Goal: Transaction & Acquisition: Download file/media

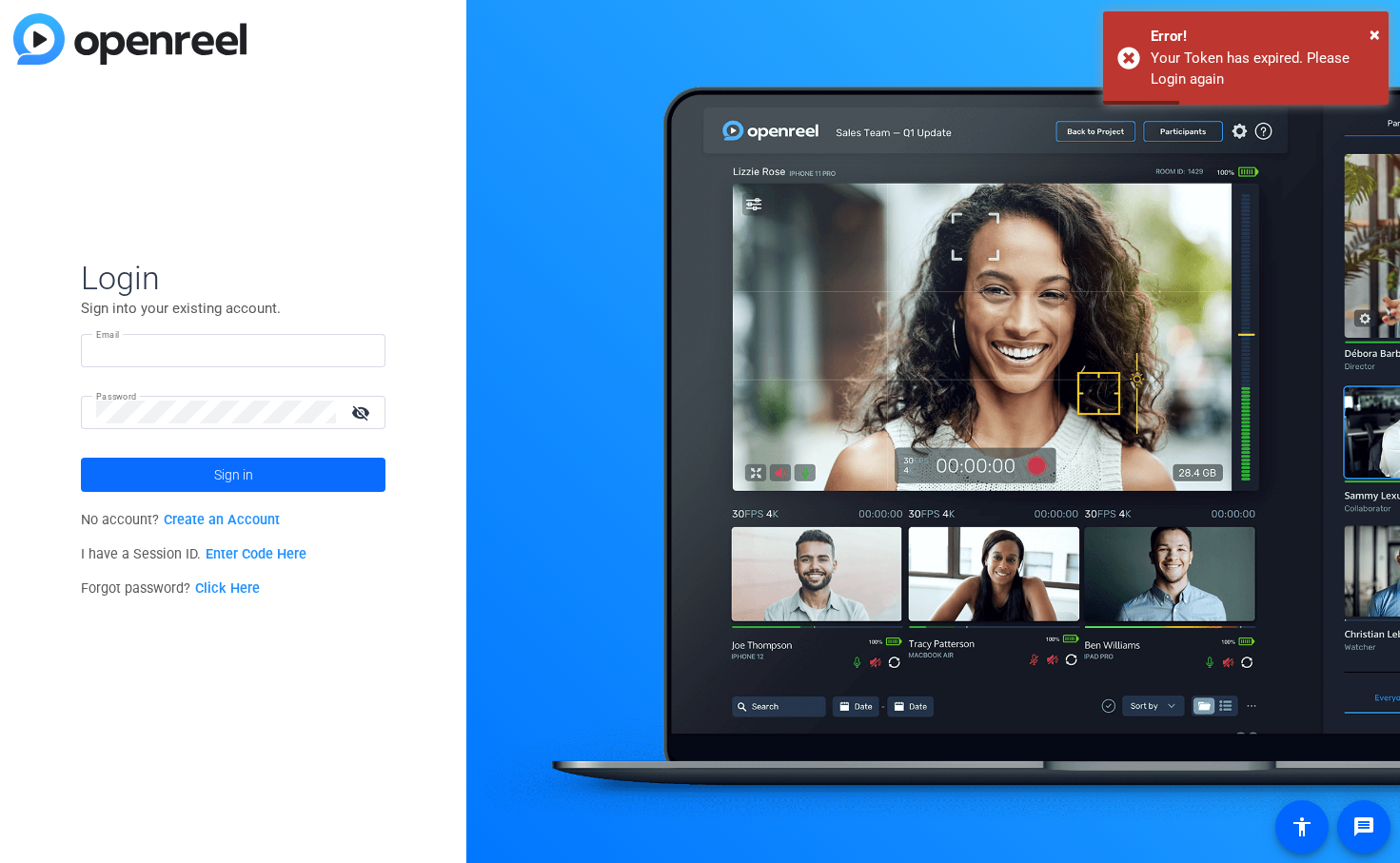
type input "jbarber@reingold.com"
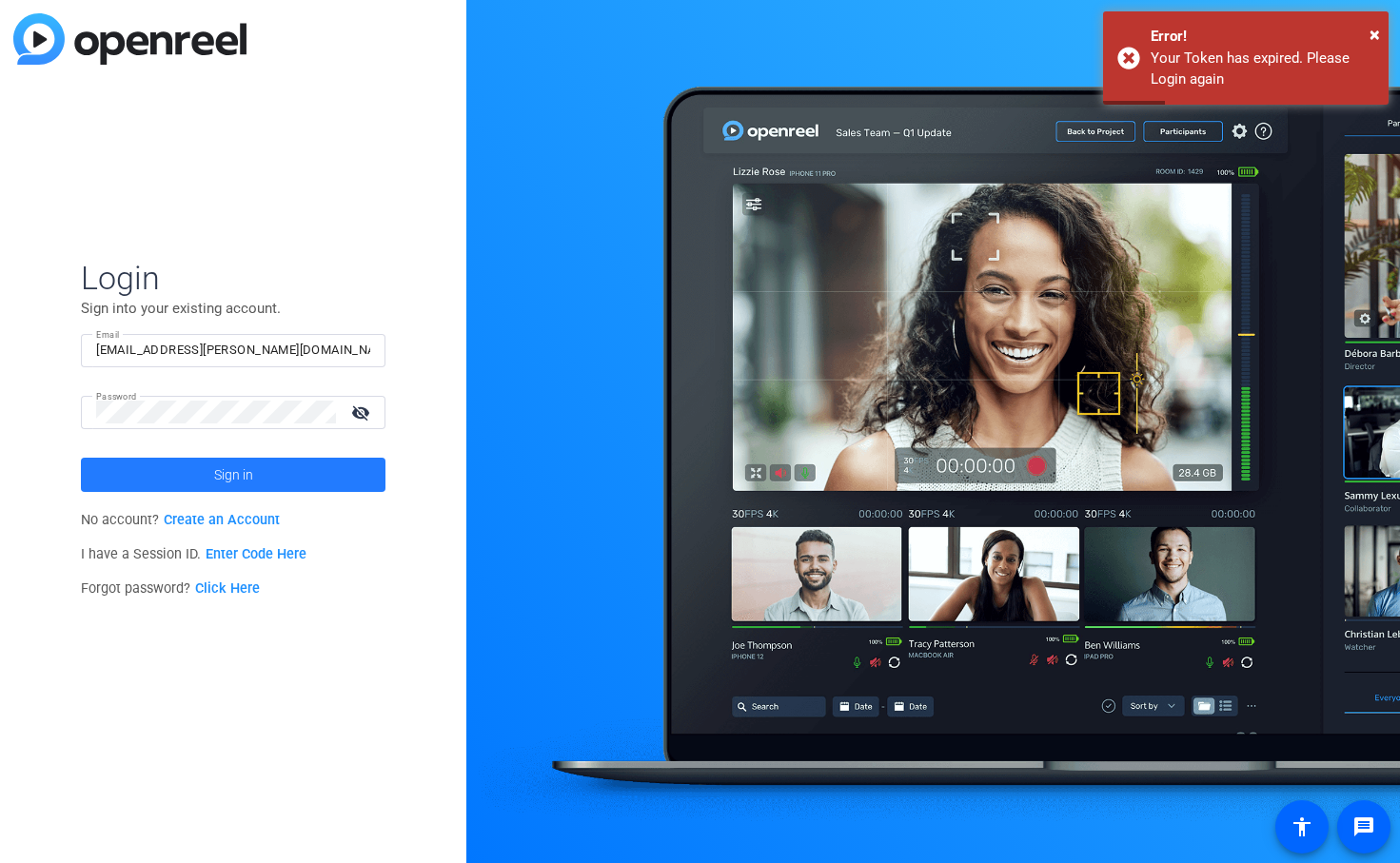
click at [229, 468] on span "Sign in" at bounding box center [233, 475] width 39 height 48
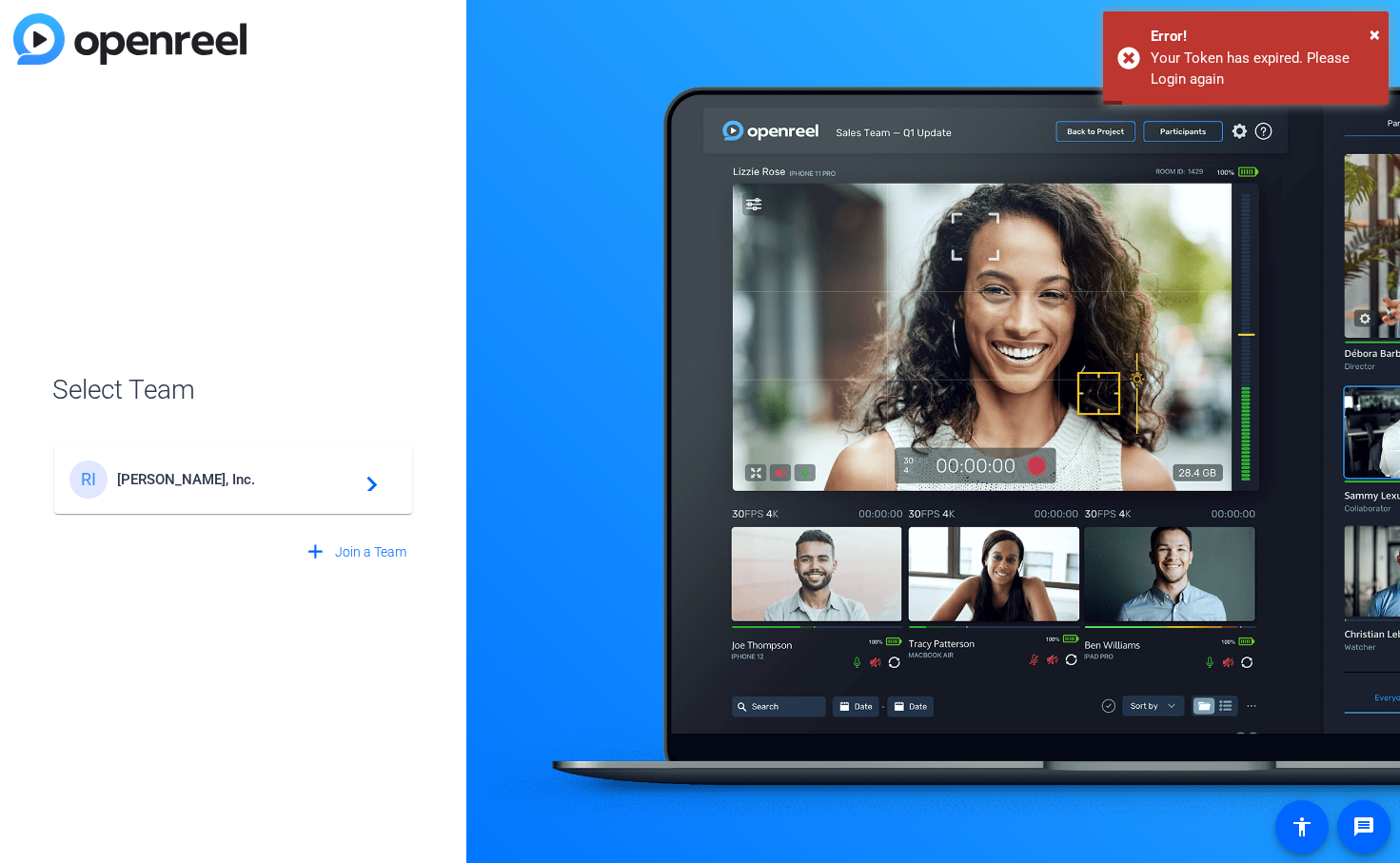
click at [214, 482] on span "Reingold, Inc." at bounding box center [236, 479] width 238 height 17
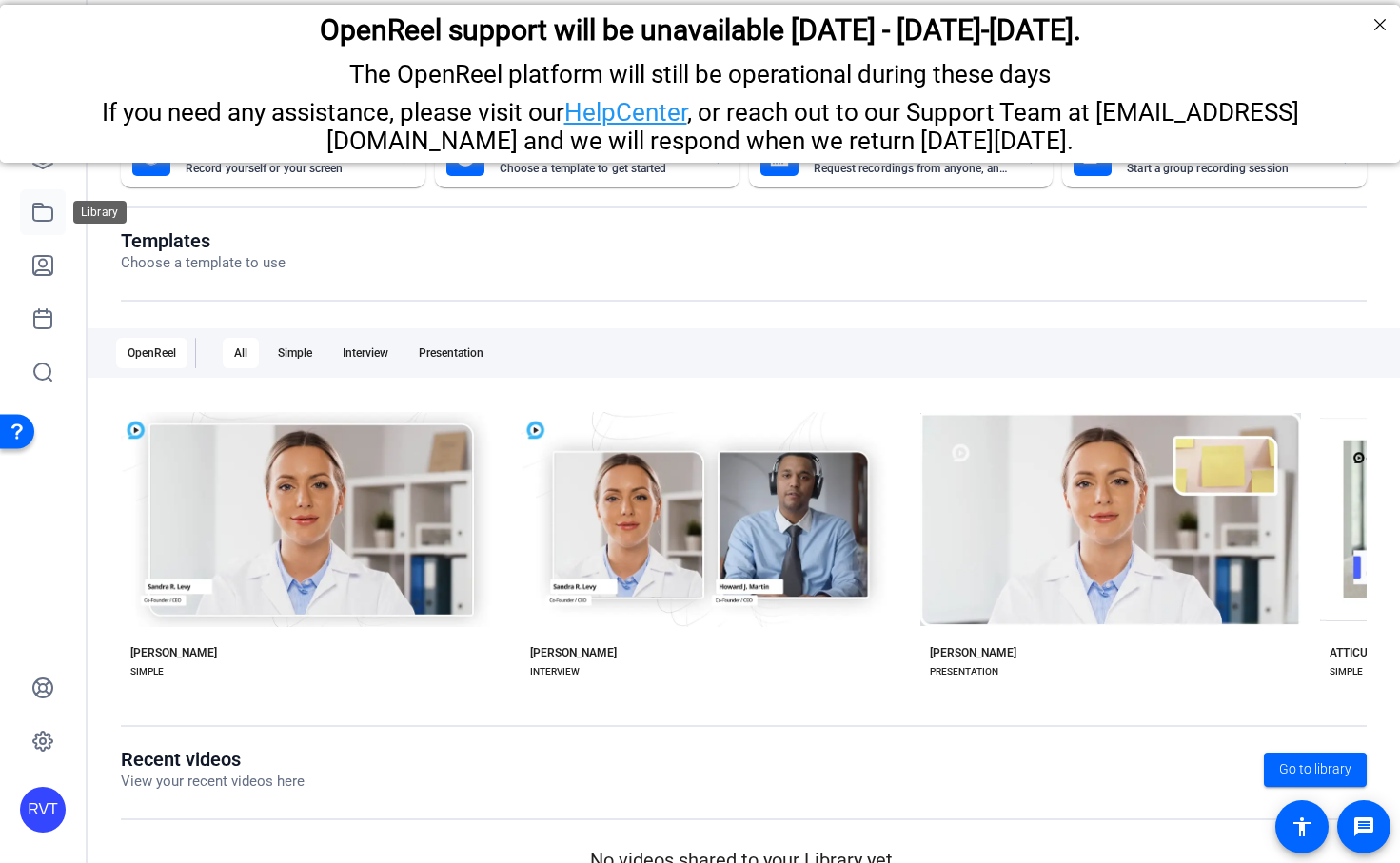
click at [50, 212] on icon at bounding box center [43, 212] width 23 height 23
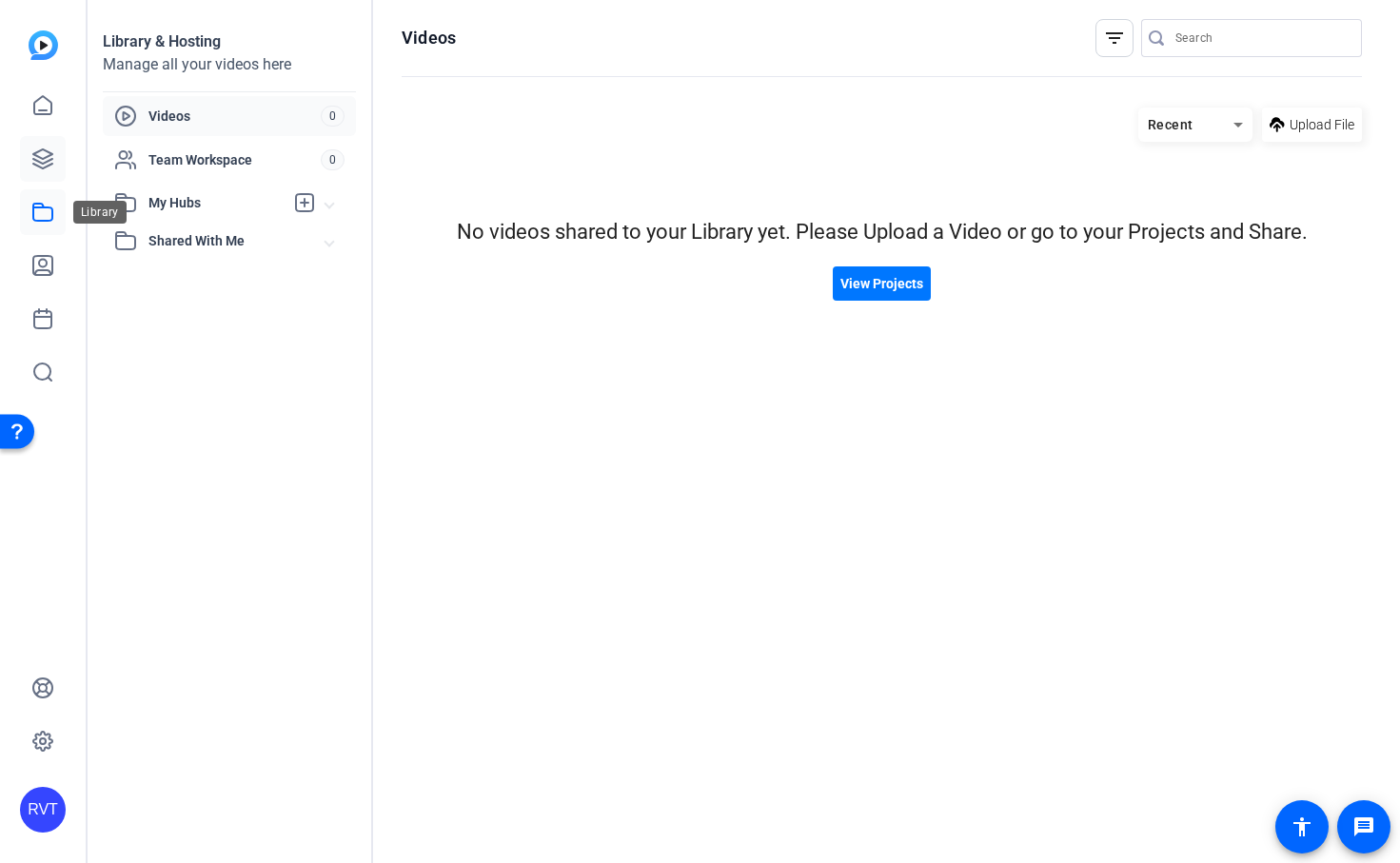
click at [53, 167] on icon at bounding box center [43, 159] width 23 height 23
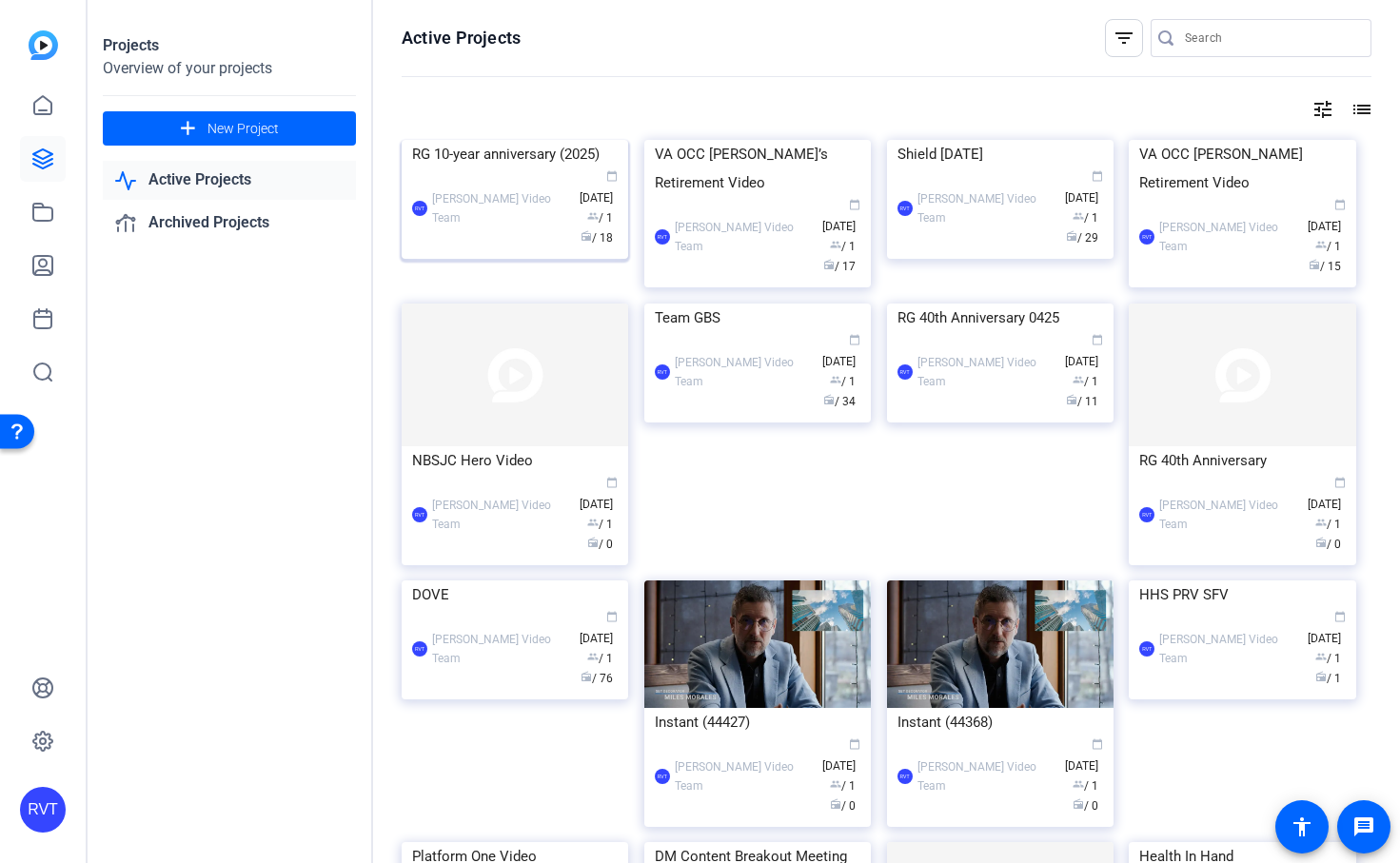
click at [481, 249] on div "RVT Reingold Video Team calendar_today Sep 15 group / 1 radio / 18" at bounding box center [514, 208] width 205 height 80
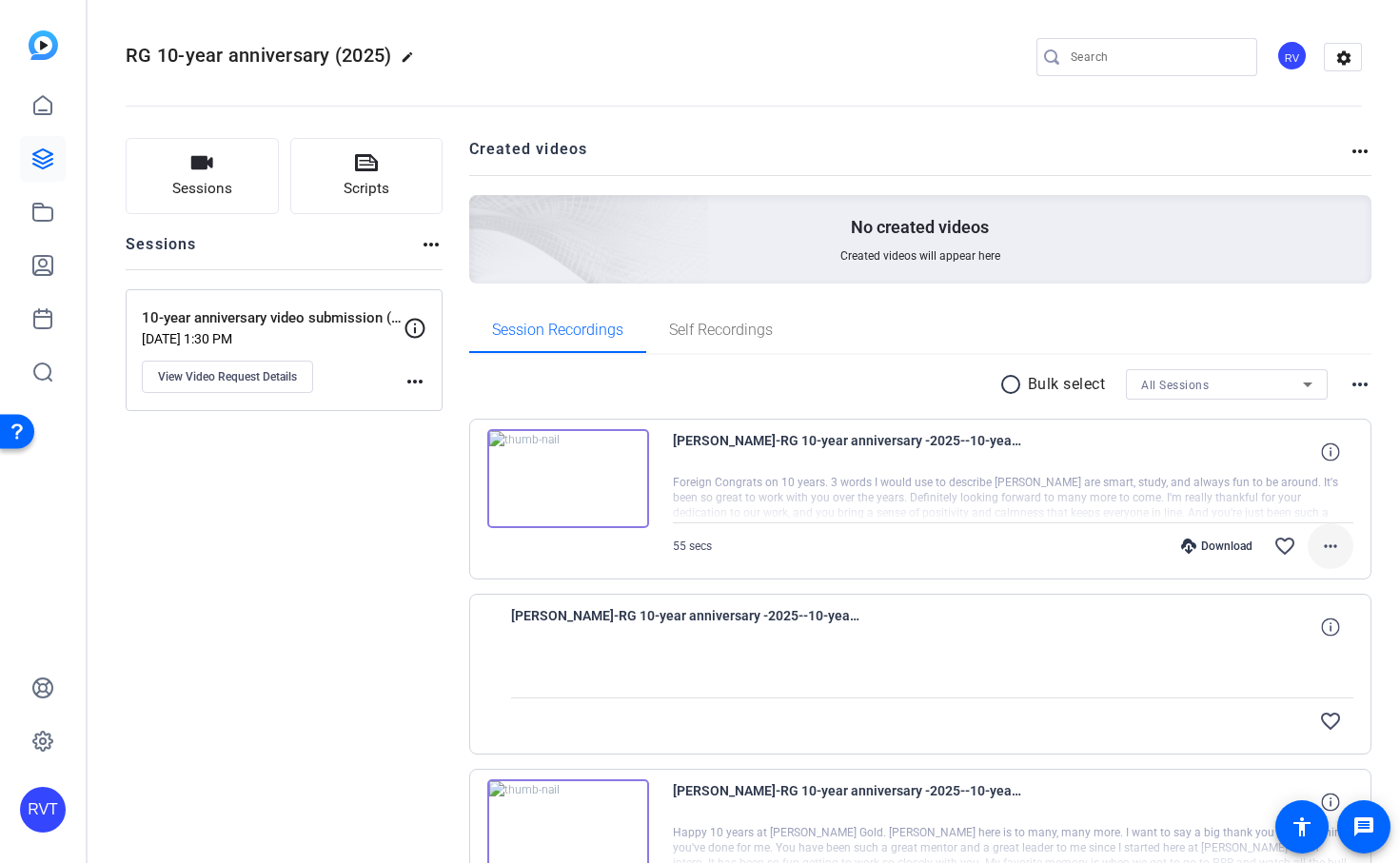
click at [1218, 542] on mat-icon "more_horiz" at bounding box center [1330, 546] width 23 height 23
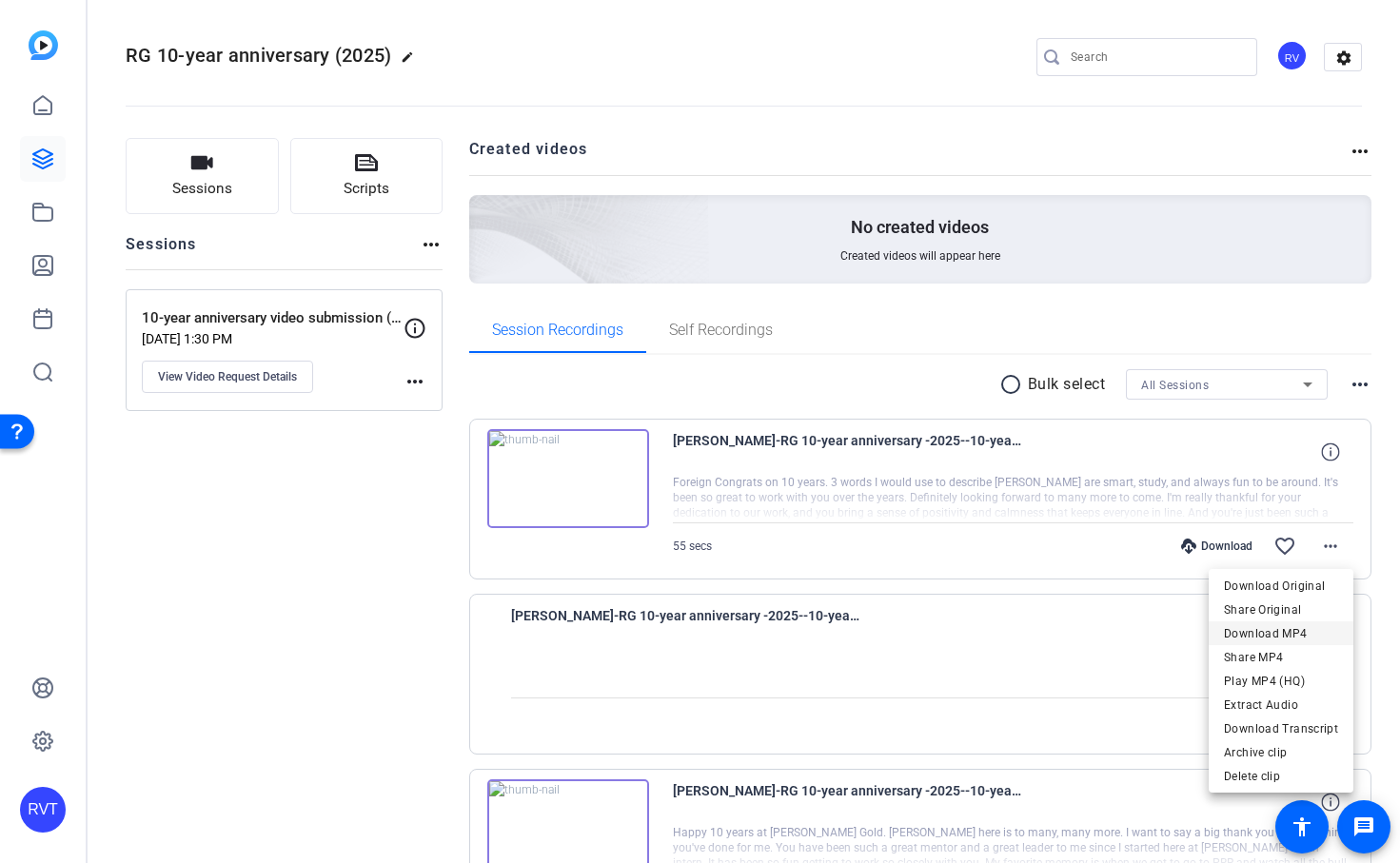
click at [1218, 638] on span "Download MP4" at bounding box center [1280, 633] width 114 height 23
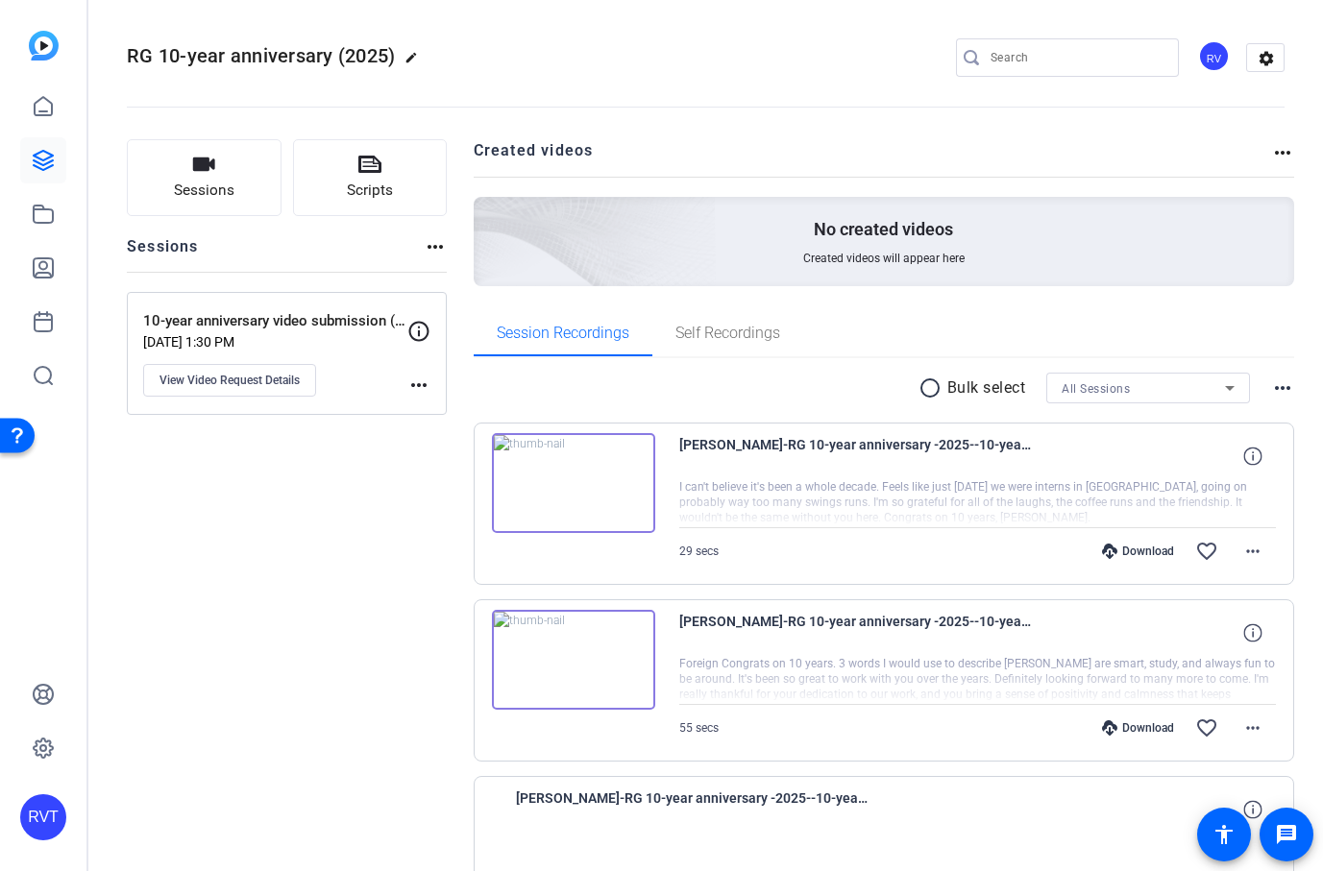
click at [568, 492] on img at bounding box center [573, 483] width 163 height 100
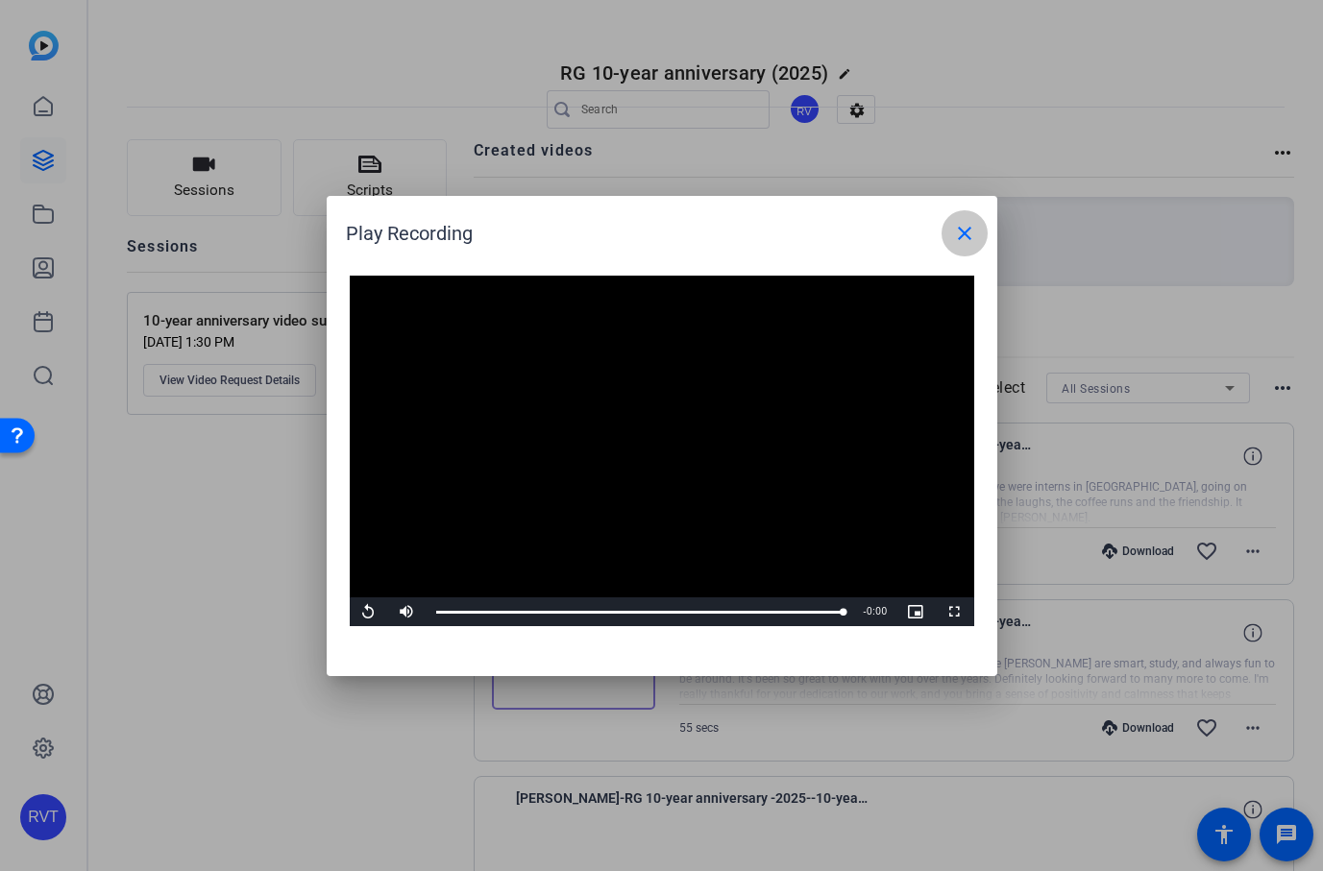
click at [972, 230] on mat-icon "close" at bounding box center [964, 233] width 23 height 23
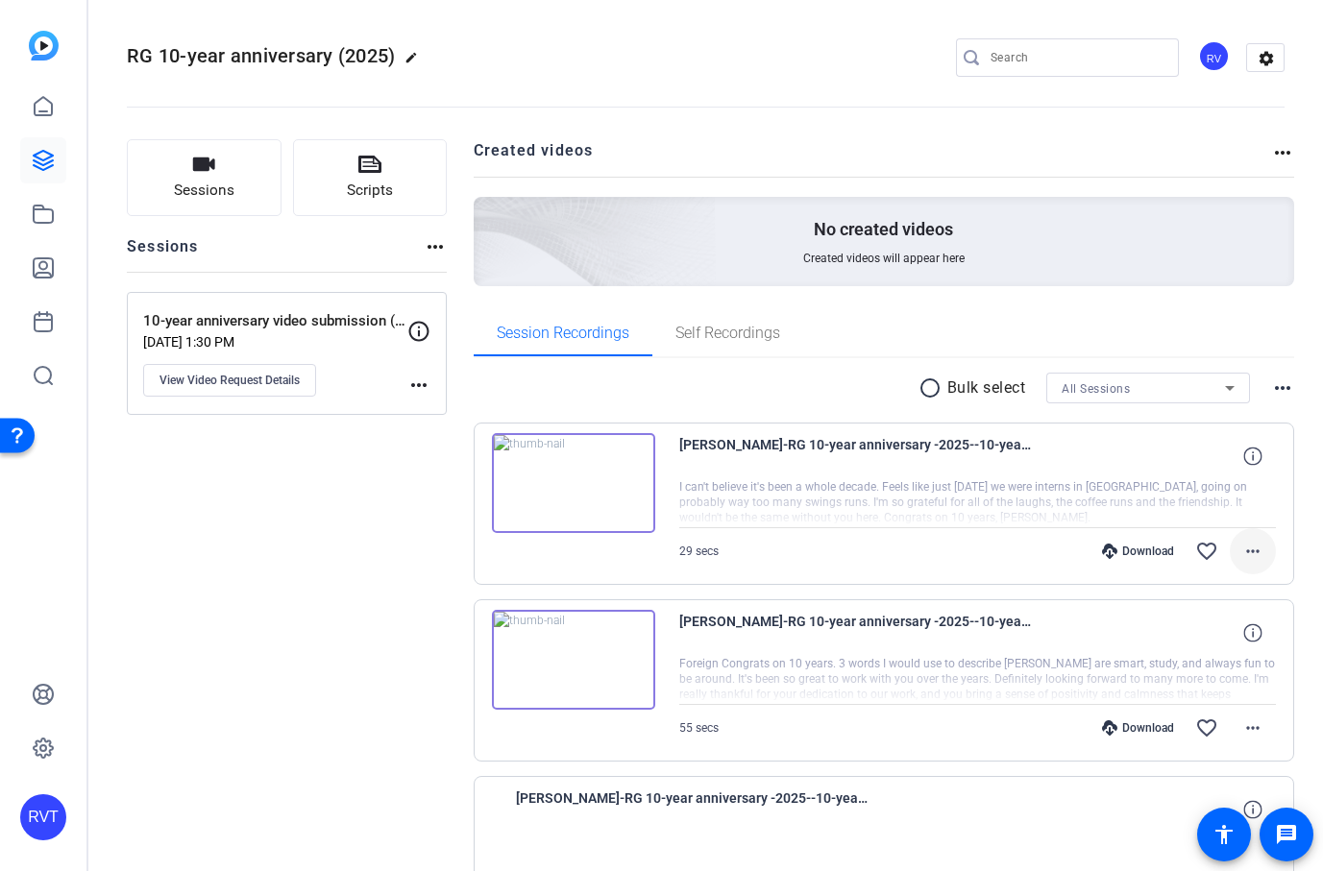
click at [1252, 553] on mat-icon "more_horiz" at bounding box center [1252, 551] width 23 height 23
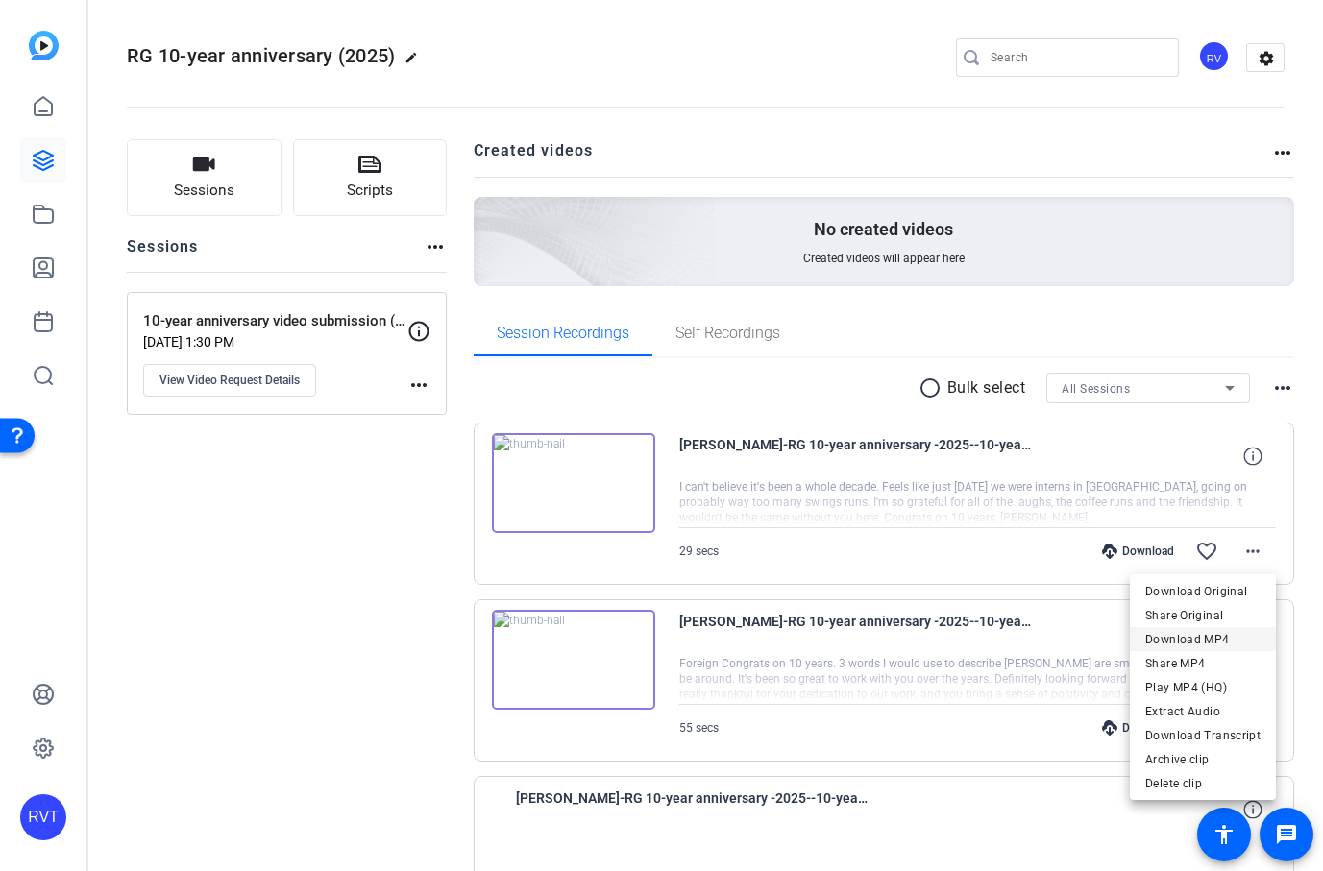
click at [1189, 633] on span "Download MP4" at bounding box center [1202, 639] width 115 height 23
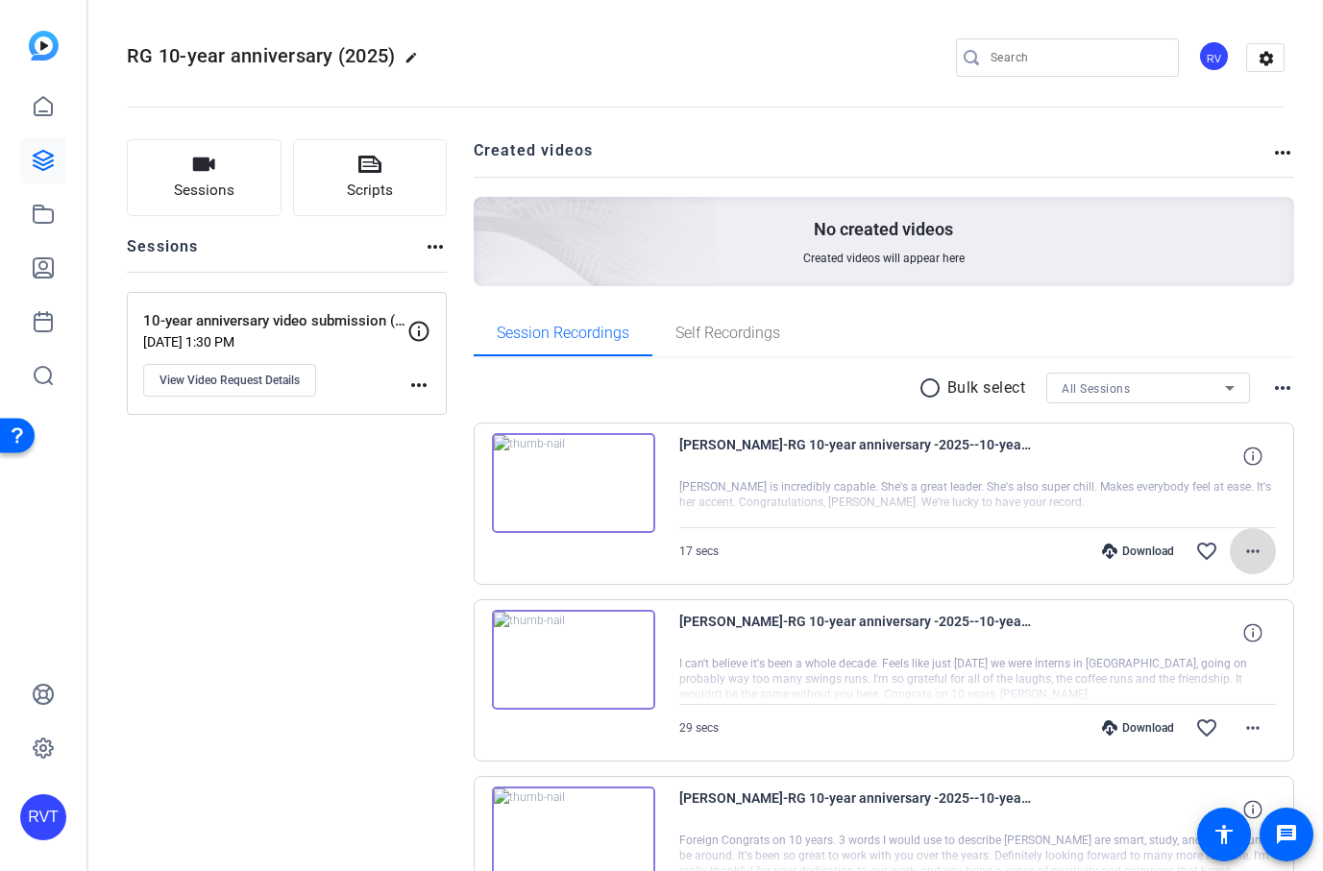
click at [1258, 555] on mat-icon "more_horiz" at bounding box center [1252, 551] width 23 height 23
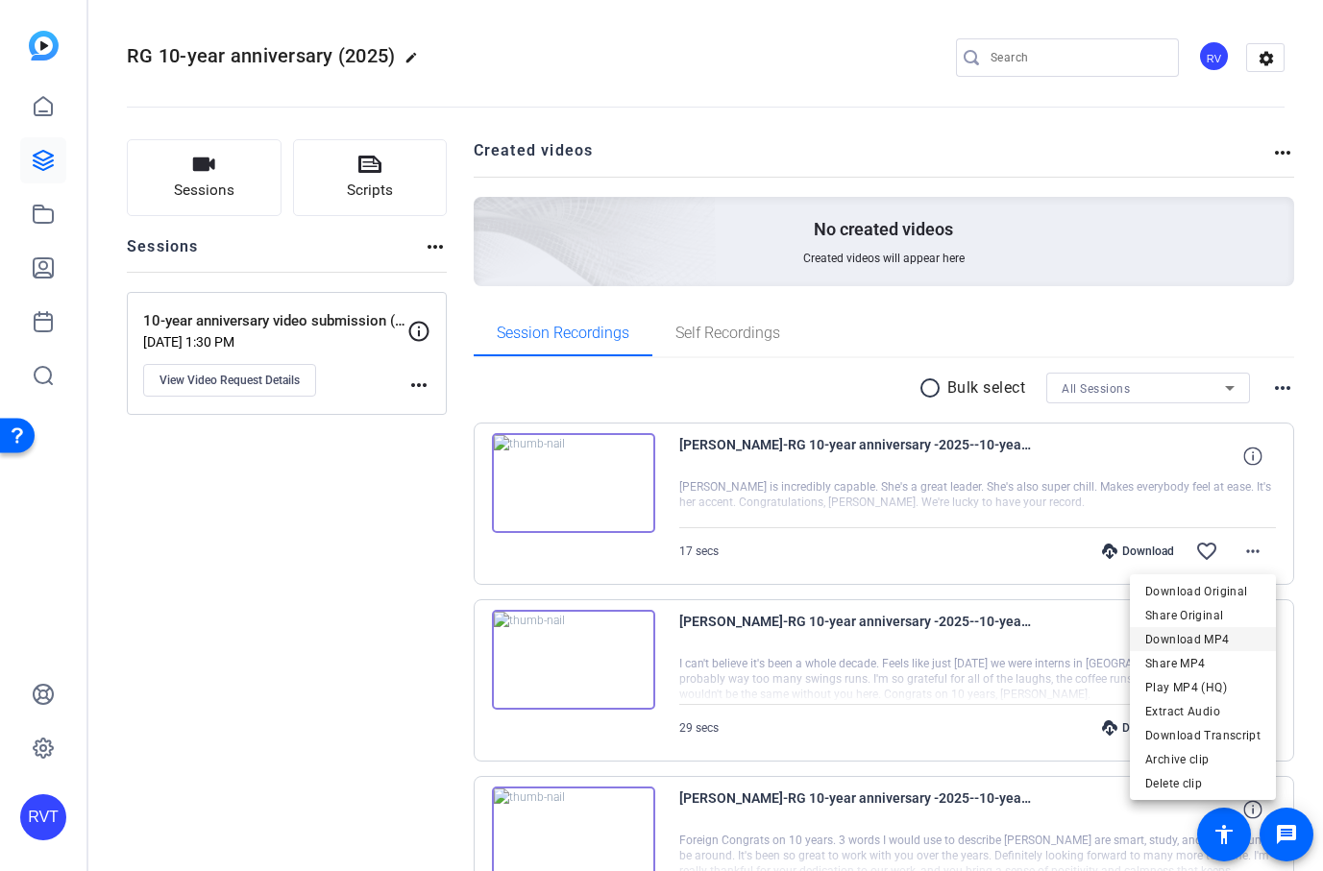
click at [1215, 644] on span "Download MP4" at bounding box center [1202, 639] width 115 height 23
